Goal: Task Accomplishment & Management: Use online tool/utility

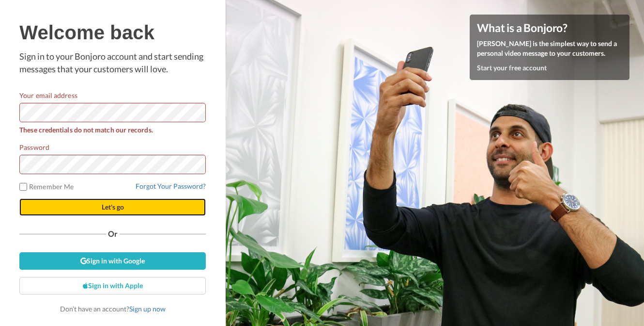
click at [109, 207] on span "Let's go" at bounding box center [113, 207] width 22 height 8
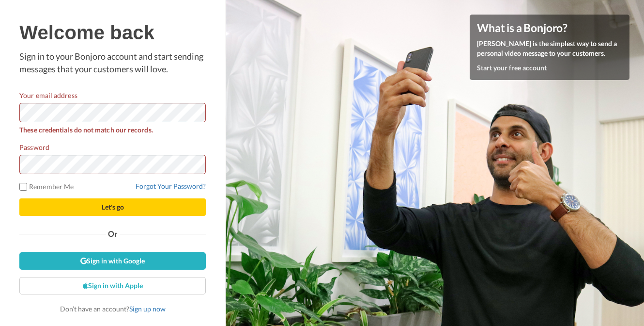
click at [19, 122] on div at bounding box center [19, 122] width 0 height 0
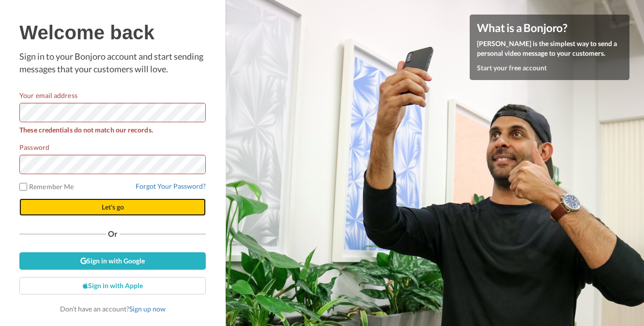
click at [112, 206] on span "Let's go" at bounding box center [113, 207] width 22 height 8
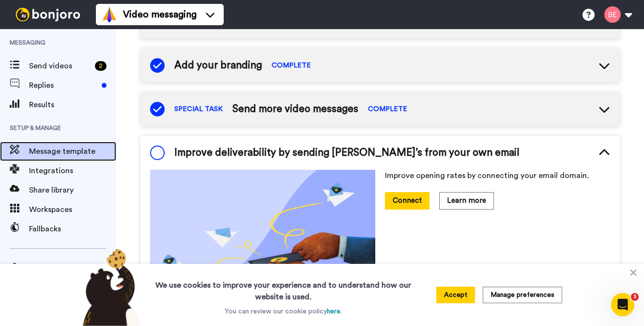
click at [47, 152] on span "Message template" at bounding box center [72, 151] width 87 height 12
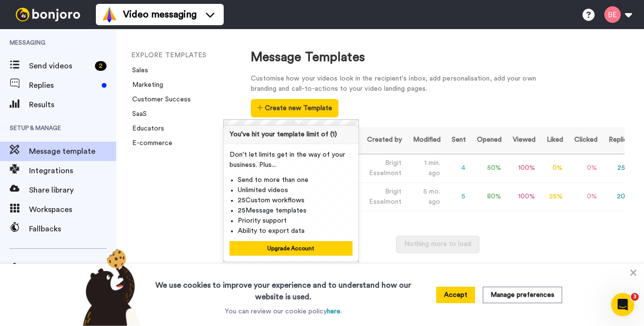
click at [410, 76] on div "Customise how your videos look in the recipient's inbox, add personalisation, a…" at bounding box center [401, 84] width 300 height 20
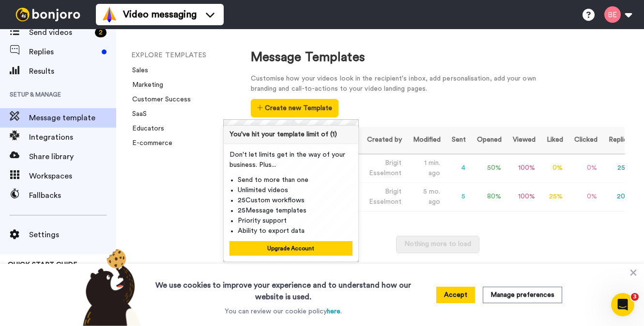
scroll to position [42, 0]
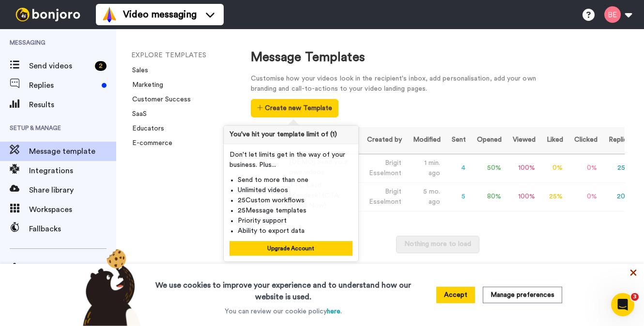
click at [634, 272] on icon at bounding box center [634, 272] width 6 height 6
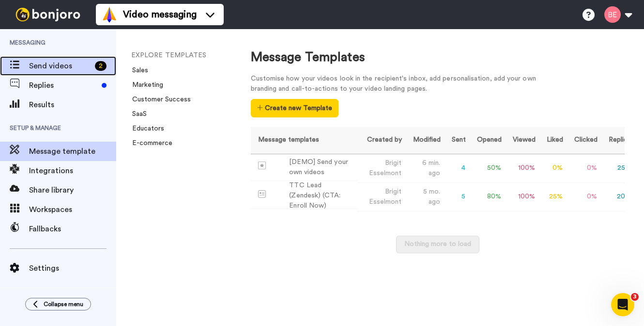
click at [49, 63] on span "Send videos" at bounding box center [60, 66] width 62 height 12
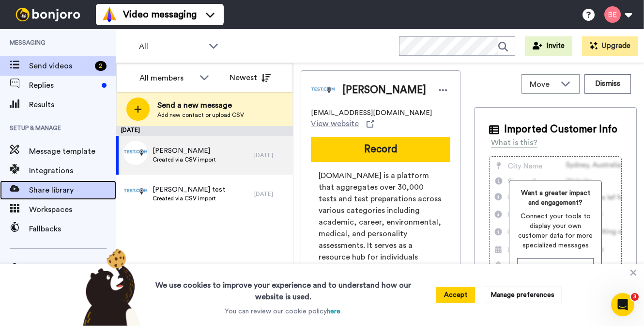
click at [52, 190] on span "Share library" at bounding box center [72, 190] width 87 height 12
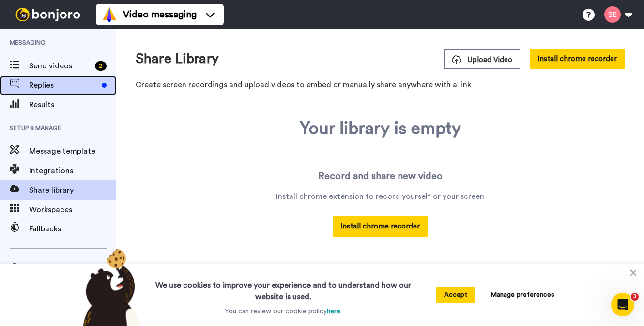
click at [41, 87] on span "Replies" at bounding box center [63, 85] width 69 height 12
